Goal: Transaction & Acquisition: Purchase product/service

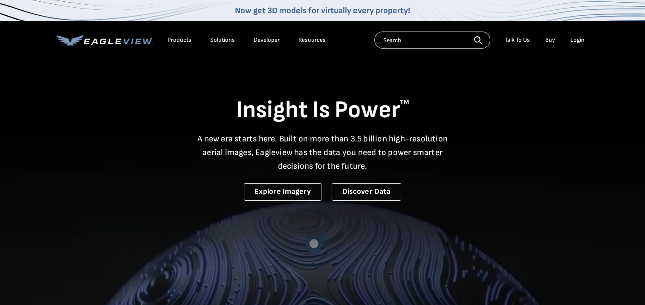
click at [573, 39] on div "Login" at bounding box center [577, 40] width 14 height 8
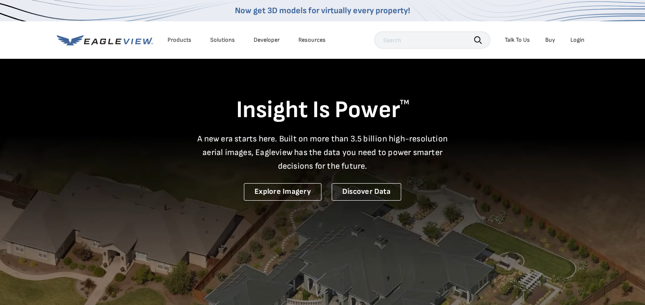
click at [576, 39] on div "Login" at bounding box center [577, 40] width 14 height 8
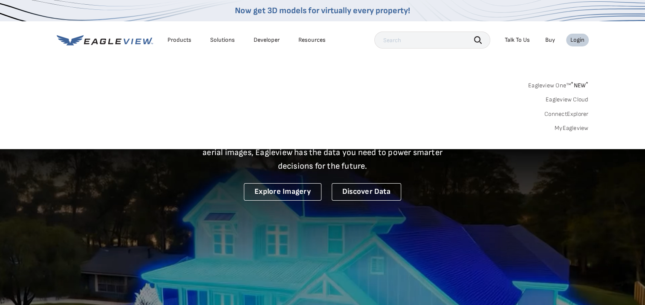
click at [575, 133] on div "Search Products Our Product Areas Imagery 1-Inch GSD Aerial Imagery *" at bounding box center [322, 109] width 645 height 80
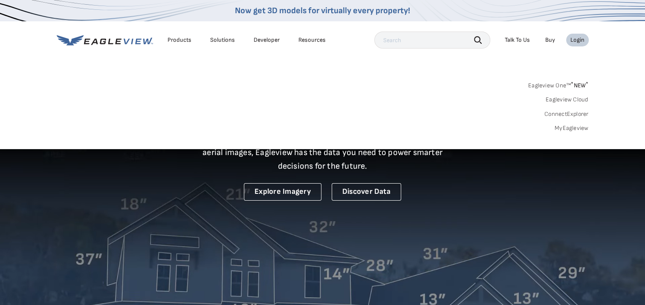
click at [572, 130] on link "MyEagleview" at bounding box center [572, 128] width 34 height 8
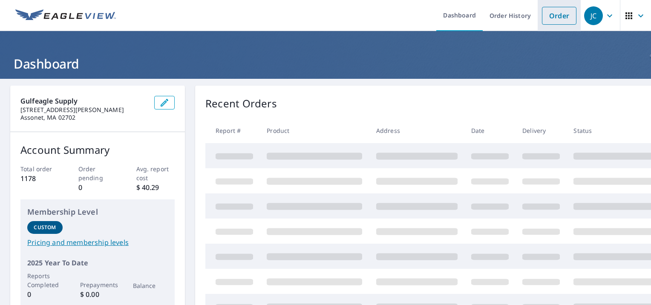
click at [552, 20] on link "Order" at bounding box center [559, 16] width 35 height 18
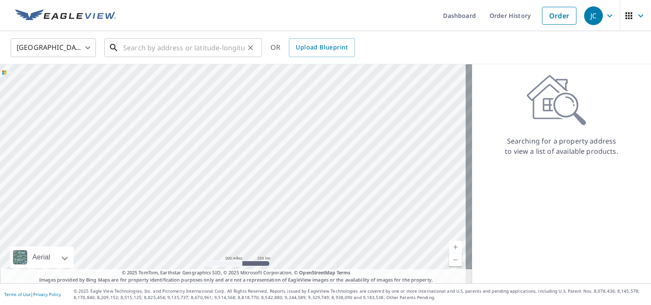
click at [130, 50] on input "text" at bounding box center [183, 48] width 121 height 24
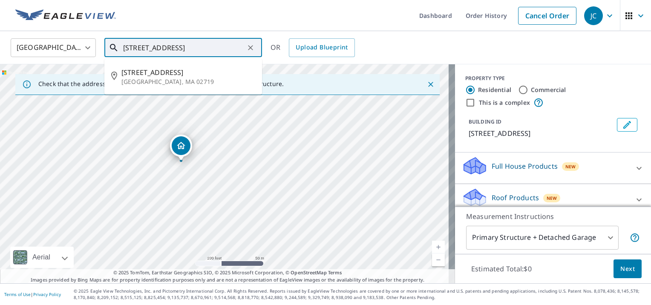
click at [179, 48] on input "[STREET_ADDRESS]" at bounding box center [183, 48] width 121 height 24
click at [150, 67] on span "[STREET_ADDRESS]" at bounding box center [188, 72] width 134 height 10
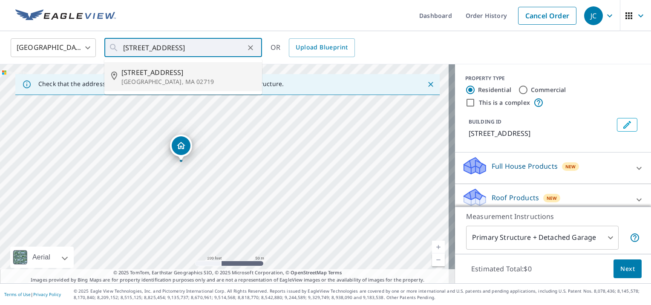
type input "[STREET_ADDRESS]"
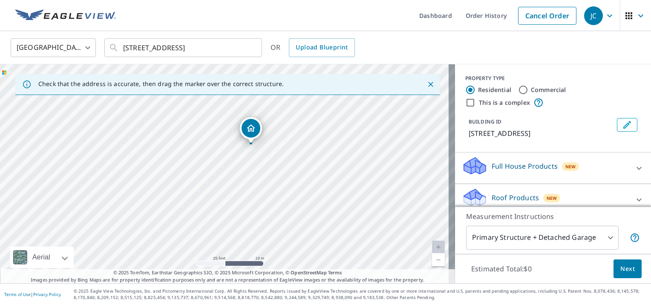
drag, startPoint x: 232, startPoint y: 131, endPoint x: 249, endPoint y: 136, distance: 17.4
drag, startPoint x: 226, startPoint y: 164, endPoint x: 215, endPoint y: 163, distance: 11.1
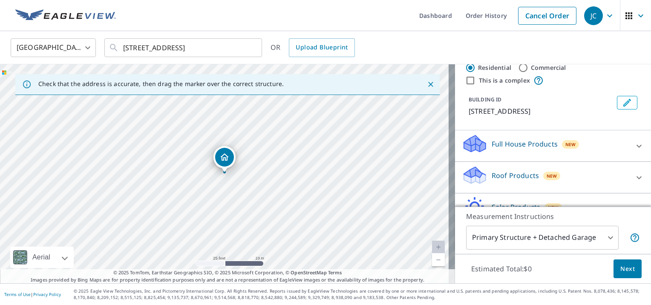
scroll to position [43, 0]
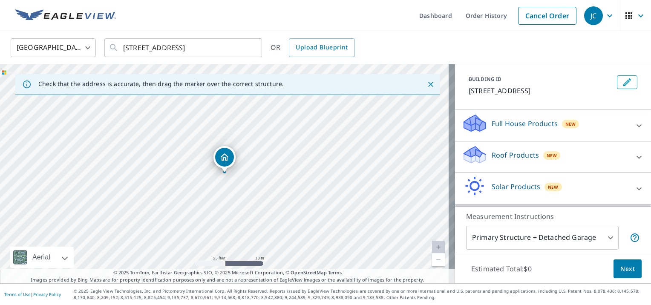
click at [637, 156] on icon at bounding box center [639, 157] width 5 height 3
